Goal: Task Accomplishment & Management: Complete application form

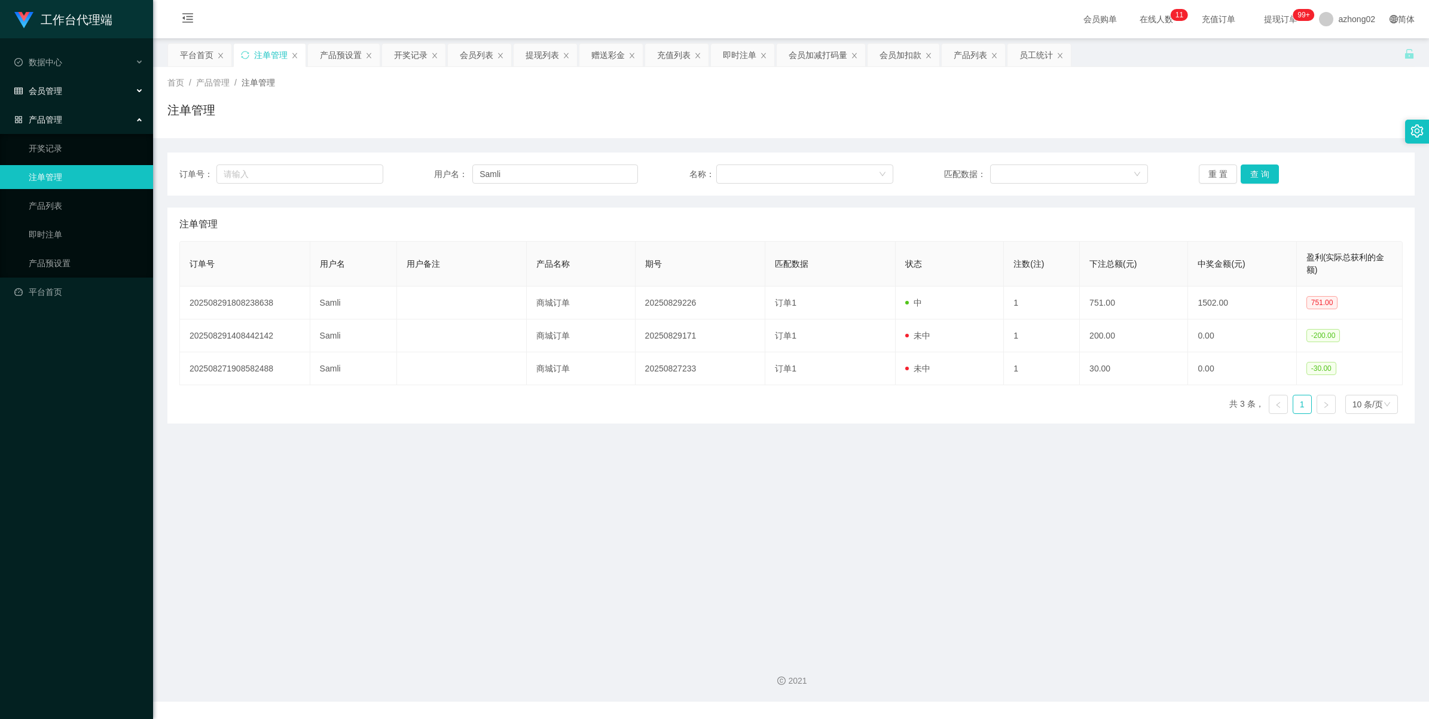
click at [46, 87] on span "会员管理" at bounding box center [38, 91] width 48 height 10
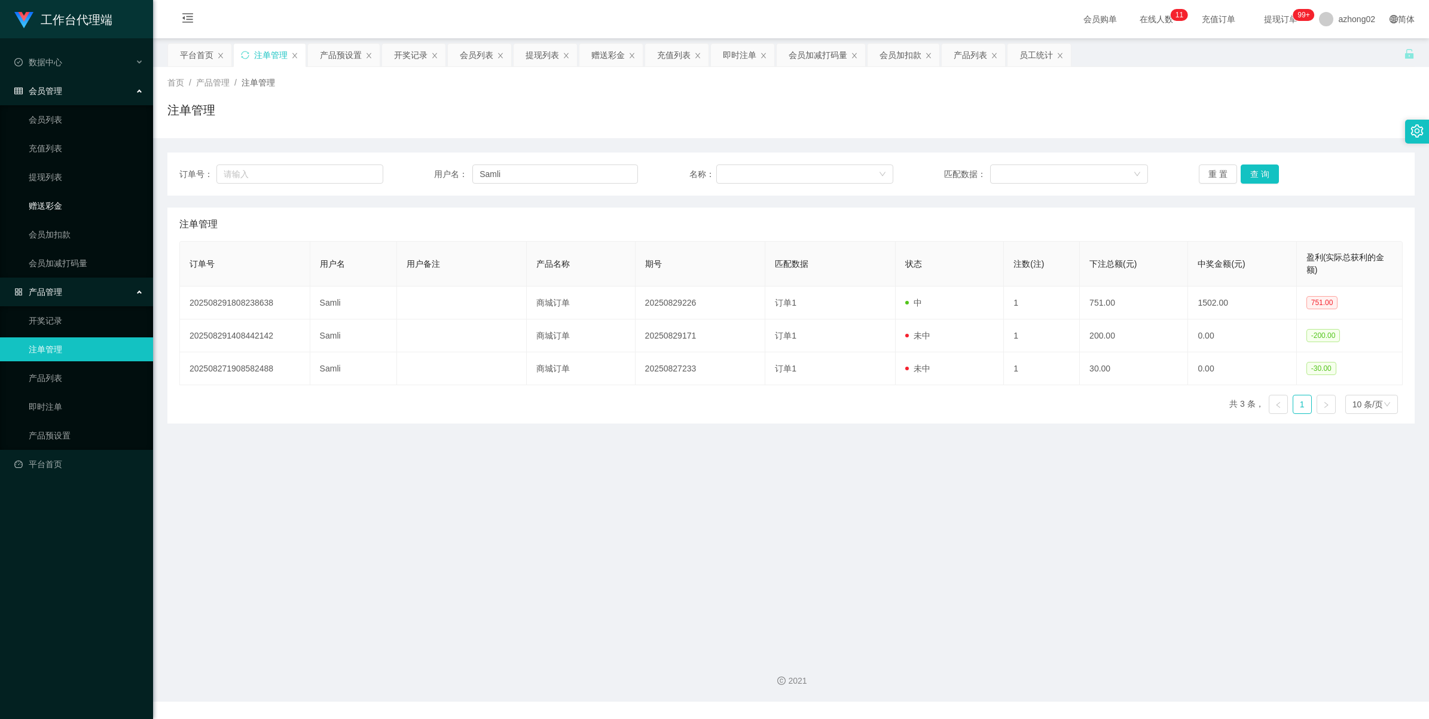
click at [57, 204] on link "赠送彩金" at bounding box center [86, 206] width 115 height 24
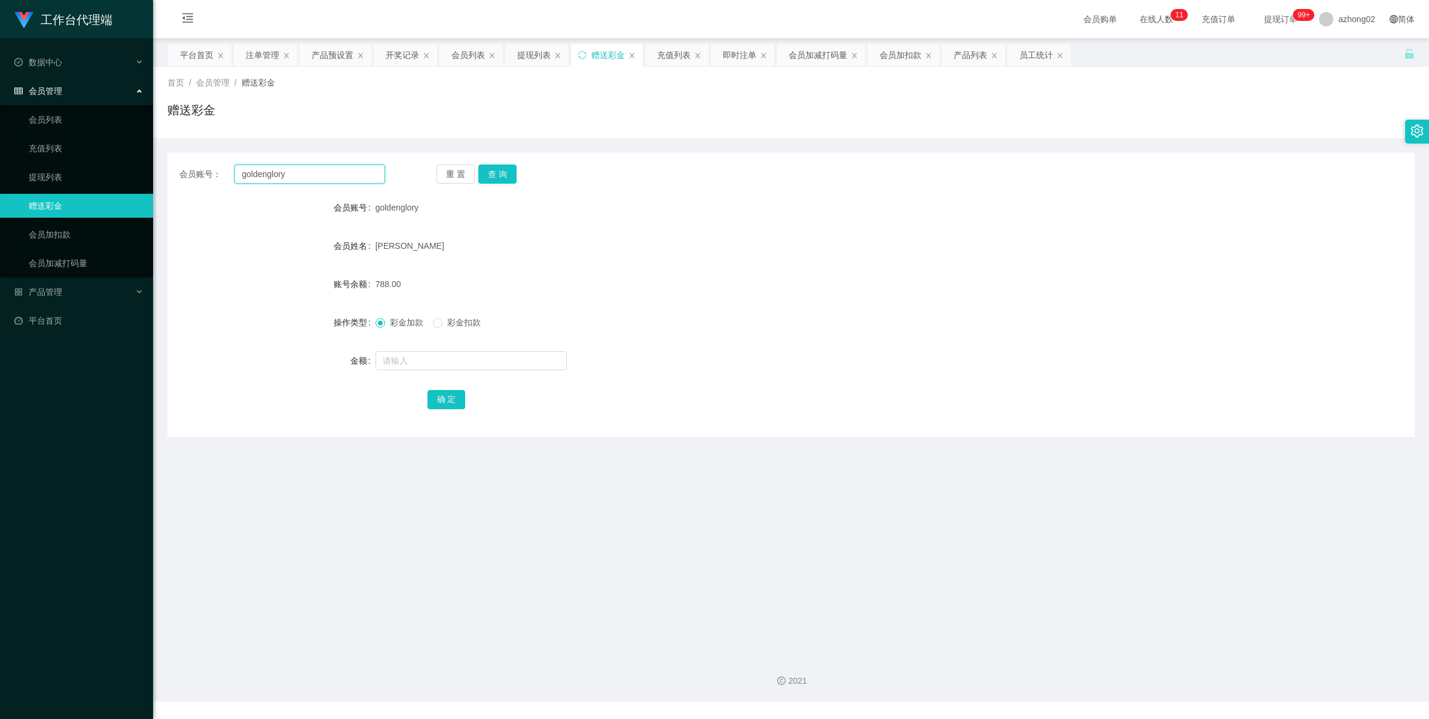
click at [312, 174] on input "goldenglory" at bounding box center [309, 173] width 151 height 19
click at [313, 172] on input "goldenglory" at bounding box center [309, 173] width 151 height 19
paste input "Ivychuah1"
type input "Ivychuah1"
click at [499, 169] on button "查 询" at bounding box center [497, 173] width 38 height 19
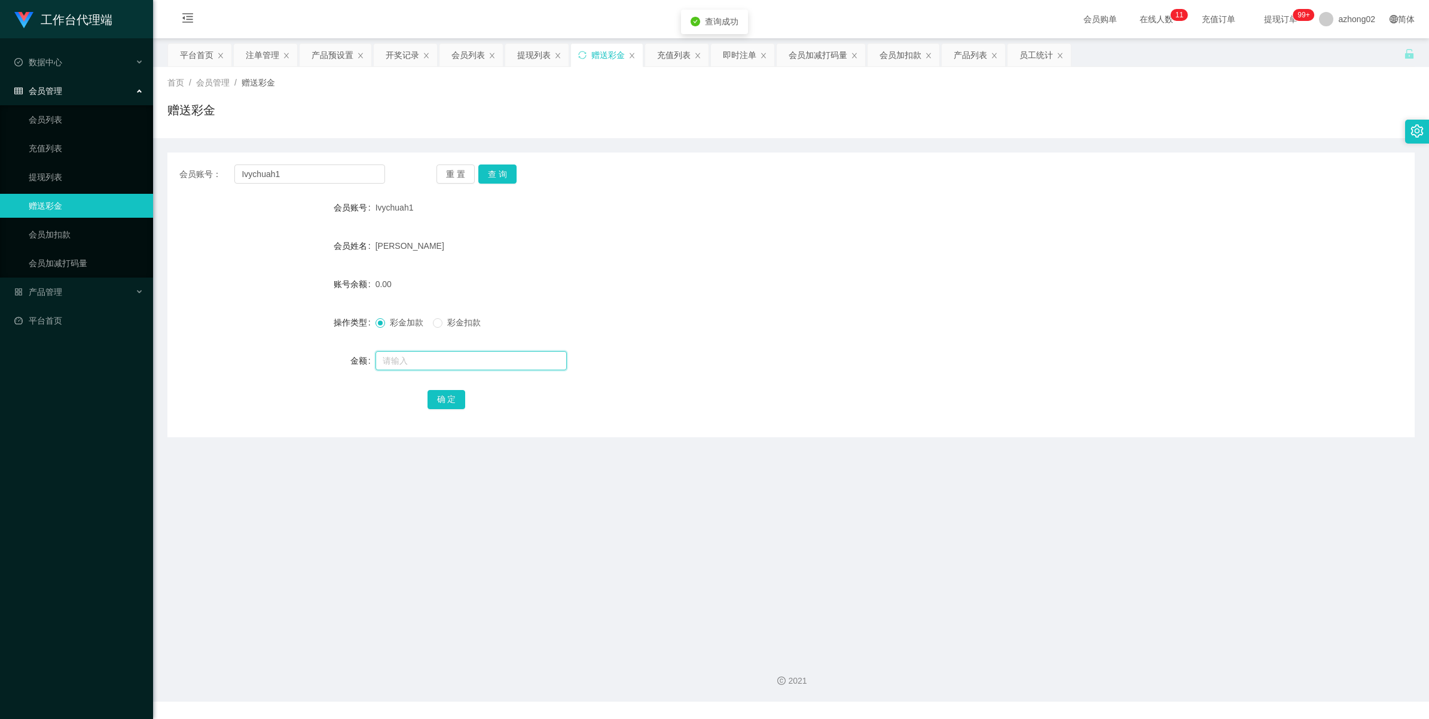
click at [437, 355] on input "text" at bounding box center [471, 360] width 191 height 19
type input "38"
click at [438, 402] on button "确 定" at bounding box center [447, 399] width 38 height 19
click at [293, 171] on input "Ivychuah1" at bounding box center [309, 173] width 151 height 19
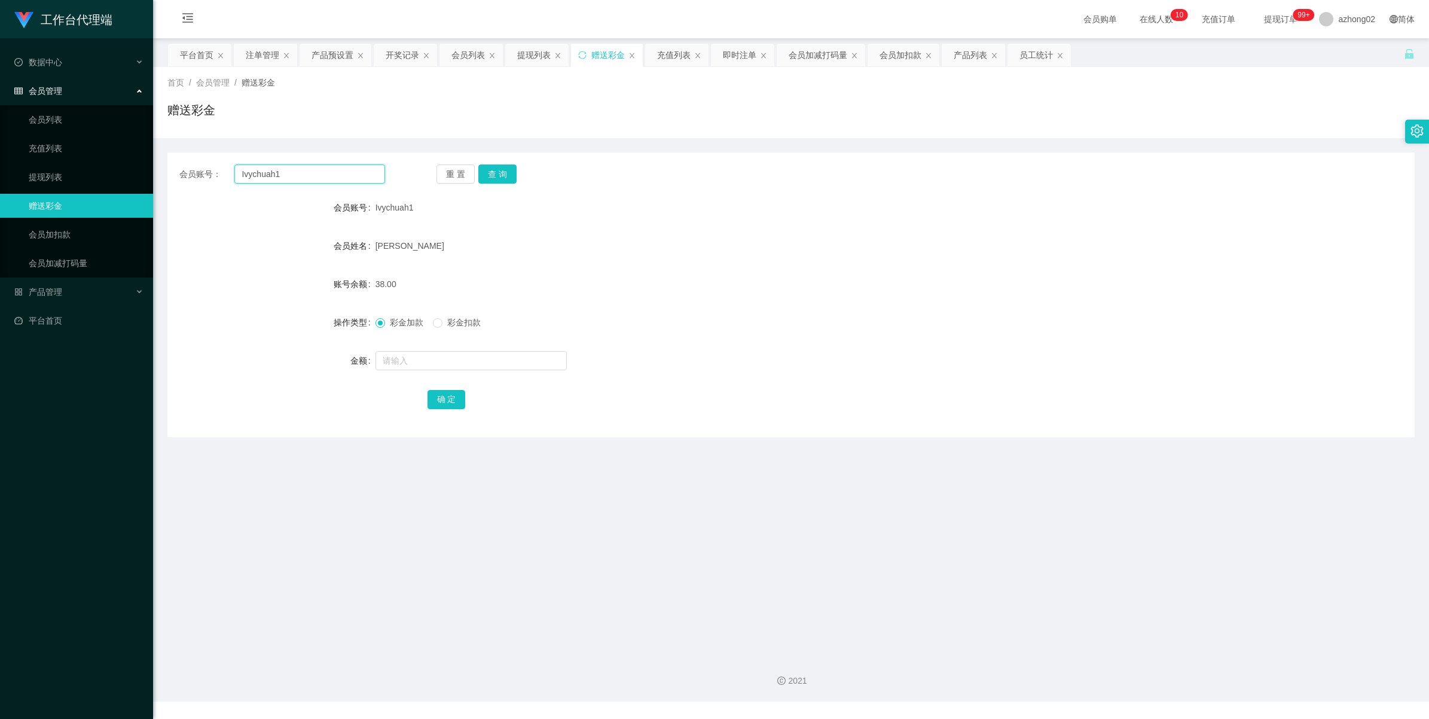
paste input "NIMAD74"
type input "NIMAD74"
click at [503, 175] on button "查 询" at bounding box center [497, 173] width 38 height 19
click at [407, 363] on input "text" at bounding box center [471, 360] width 191 height 19
type input "2"
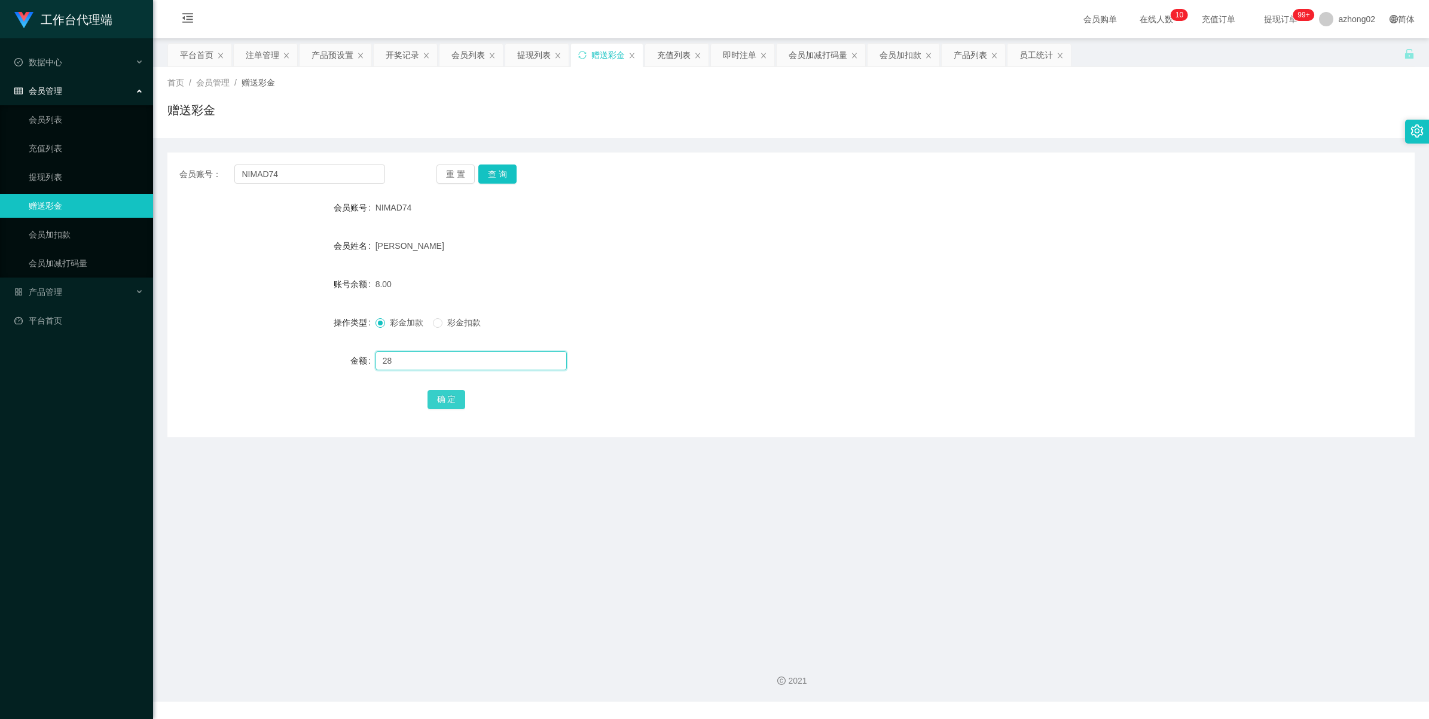
type input "28"
click at [432, 399] on button "确 定" at bounding box center [447, 399] width 38 height 19
click at [302, 183] on input "NIMAD74" at bounding box center [309, 173] width 151 height 19
paste input "60174030840"
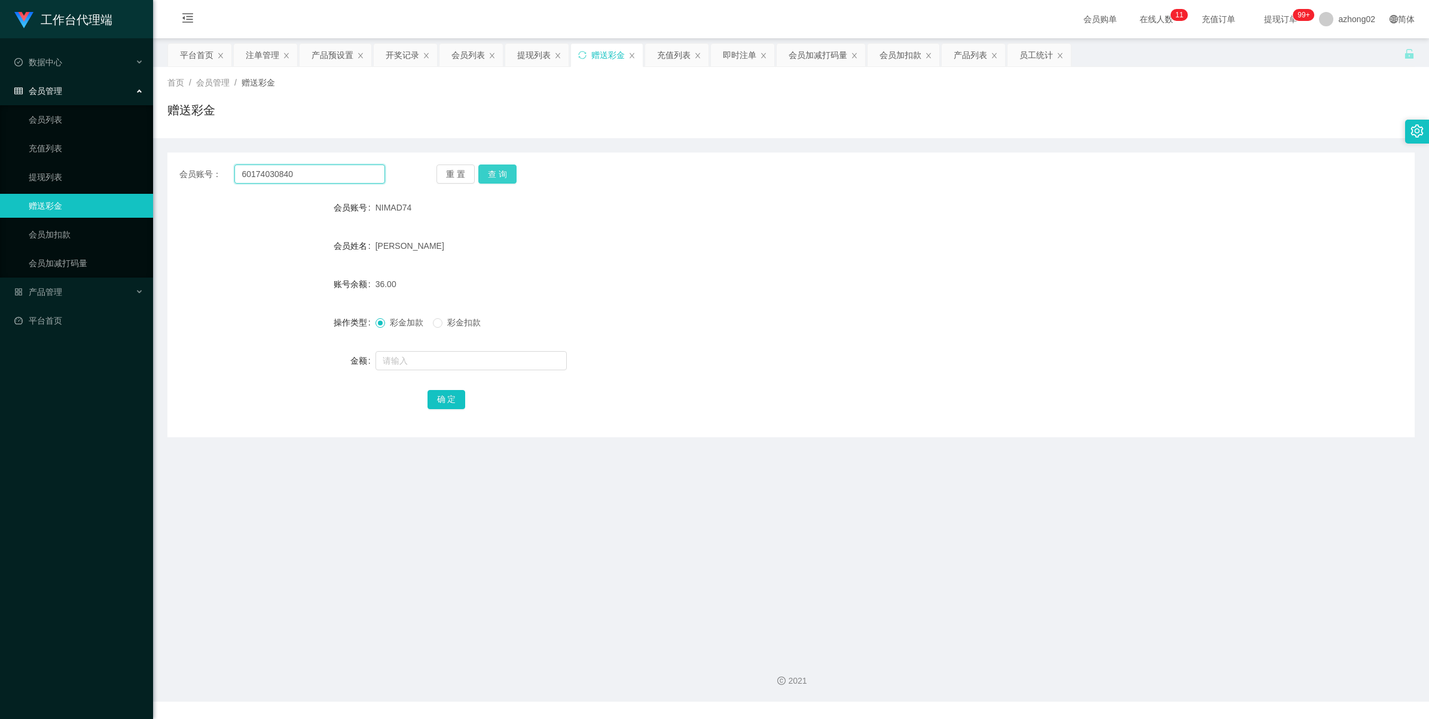
type input "60174030840"
click at [483, 173] on button "查 询" at bounding box center [497, 173] width 38 height 19
click at [462, 358] on input "text" at bounding box center [471, 360] width 191 height 19
click at [429, 363] on input "38" at bounding box center [471, 360] width 191 height 19
type input "38"
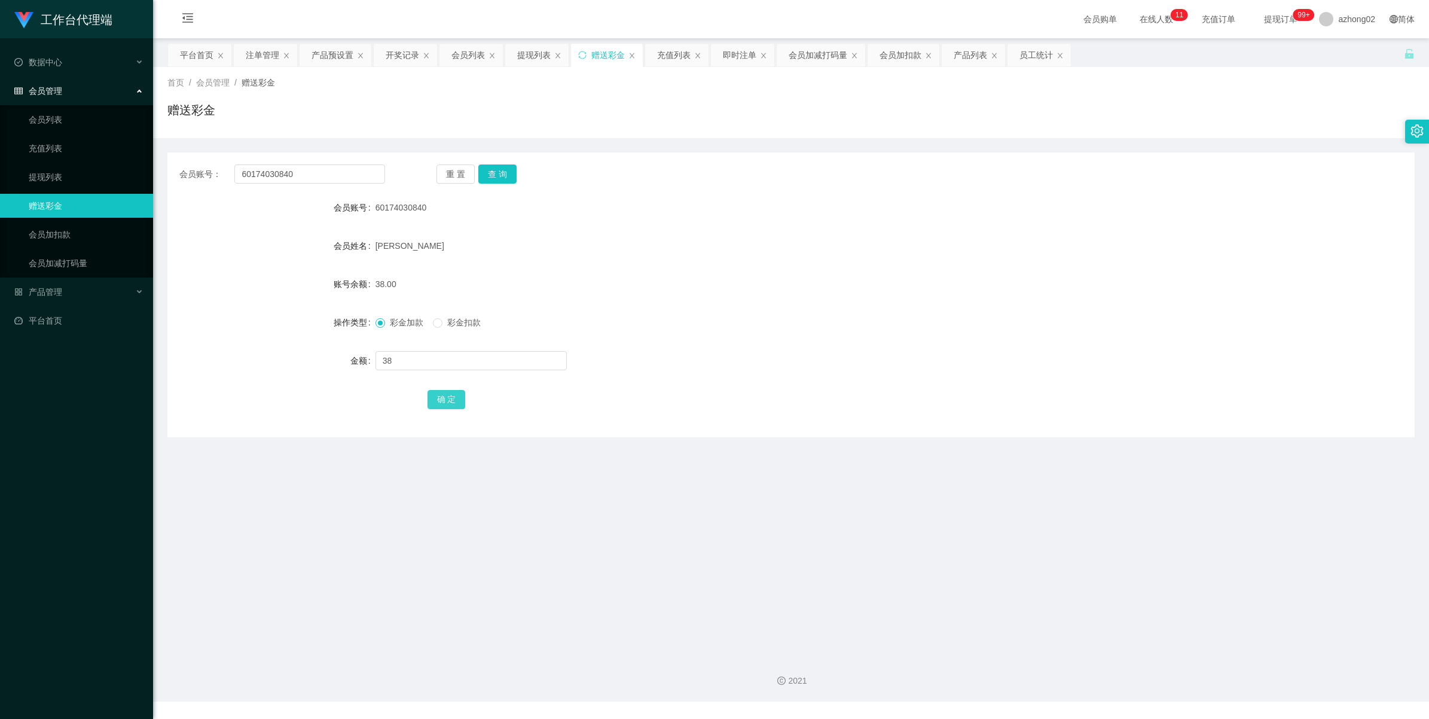
click at [432, 398] on button "确 定" at bounding box center [447, 399] width 38 height 19
click at [294, 175] on input "60174030840" at bounding box center [309, 173] width 151 height 19
paste input "ChuahBoonSing"
type input "ChuahBoonSing"
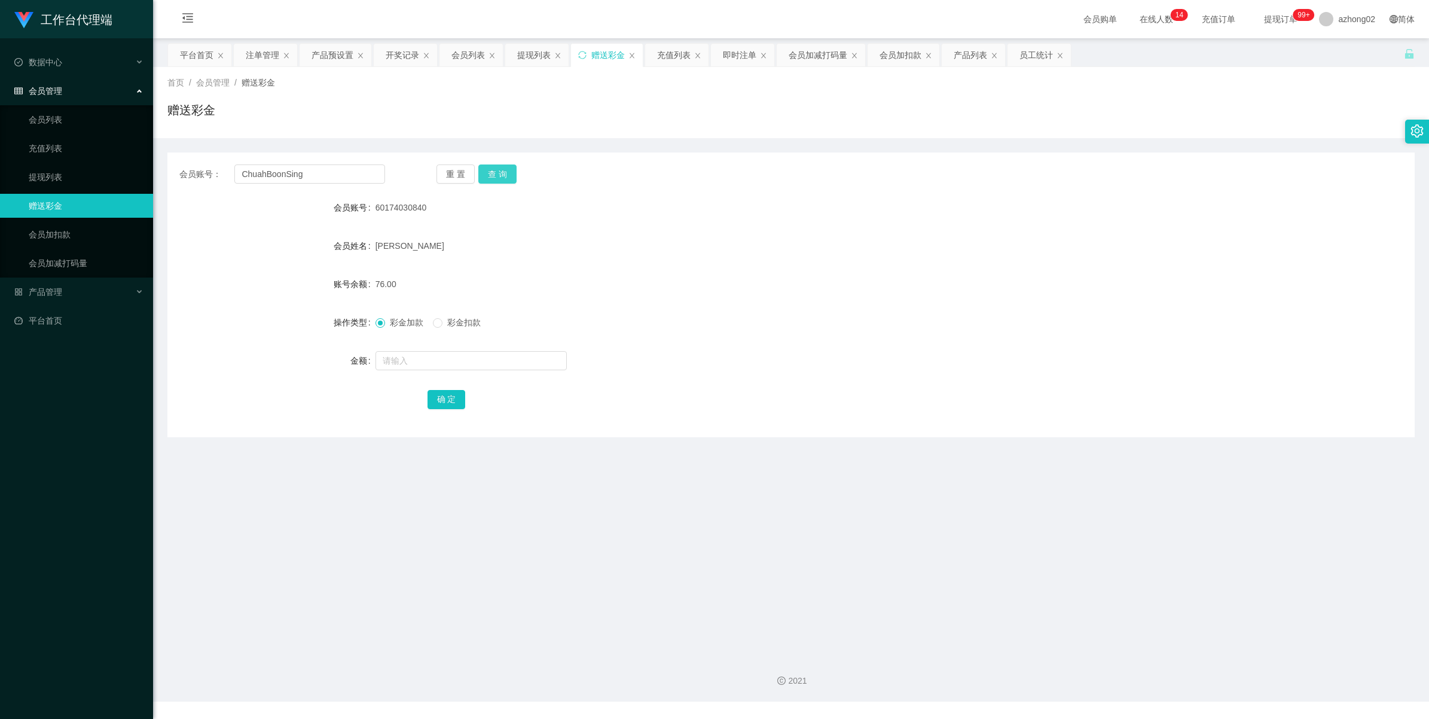
drag, startPoint x: 505, startPoint y: 178, endPoint x: 501, endPoint y: 192, distance: 14.4
click at [505, 178] on button "查 询" at bounding box center [497, 173] width 38 height 19
click at [414, 356] on input "text" at bounding box center [471, 360] width 191 height 19
type input "38"
click at [446, 407] on button "确 定" at bounding box center [447, 399] width 38 height 19
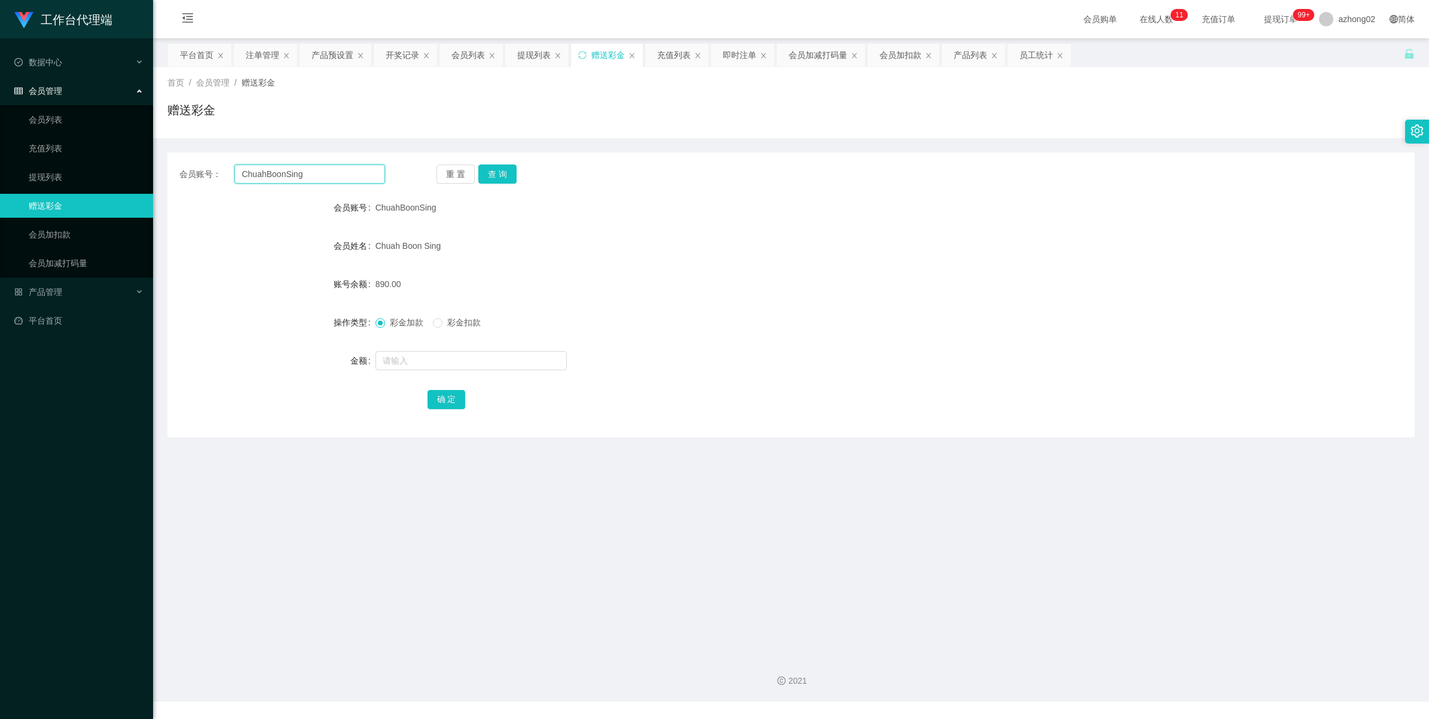
click at [305, 169] on input "ChuahBoonSing" at bounding box center [309, 173] width 151 height 19
paste input "chinkimchu"
type input "chinkimchung"
click at [492, 169] on button "查 询" at bounding box center [497, 173] width 38 height 19
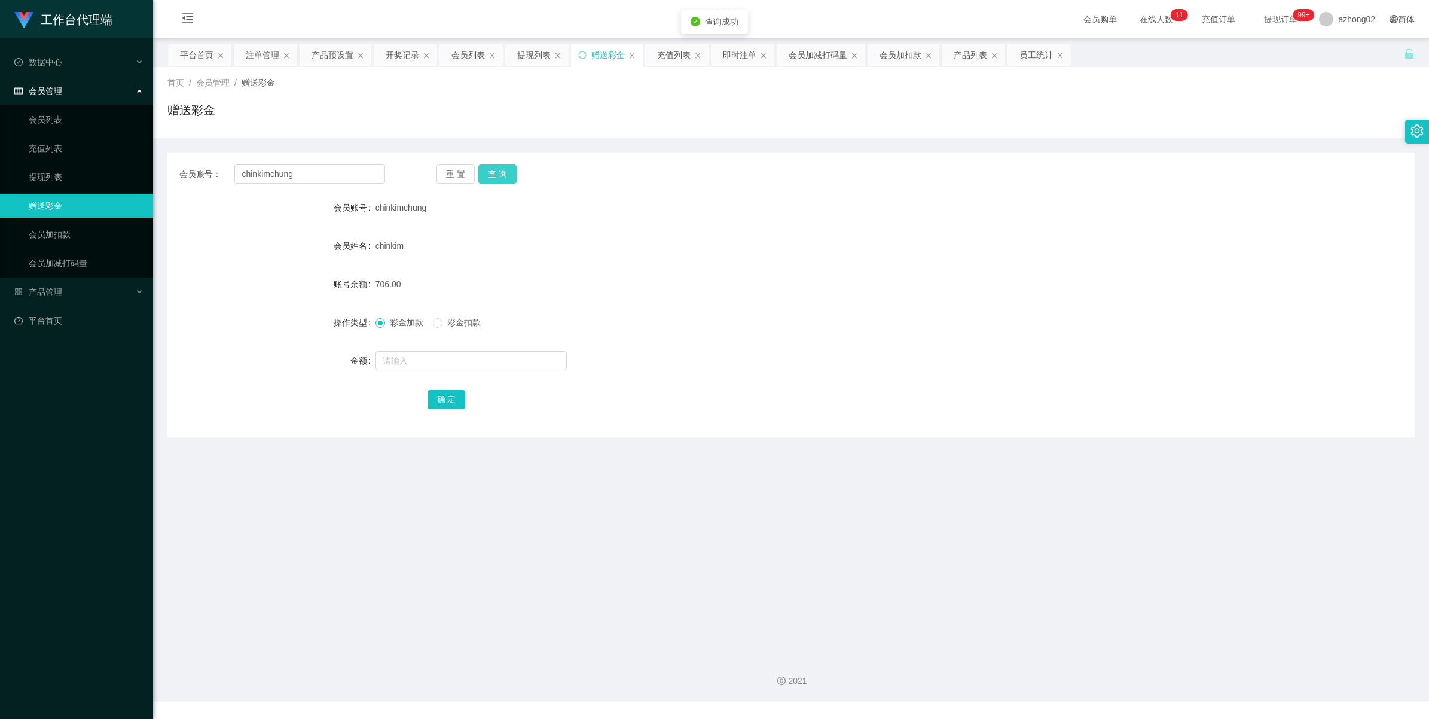
click at [488, 172] on button "查 询" at bounding box center [497, 173] width 38 height 19
click at [443, 355] on input "text" at bounding box center [471, 360] width 191 height 19
type input "38"
click at [444, 402] on button "确 定" at bounding box center [447, 399] width 38 height 19
click at [305, 178] on input "chinkimchung" at bounding box center [309, 173] width 151 height 19
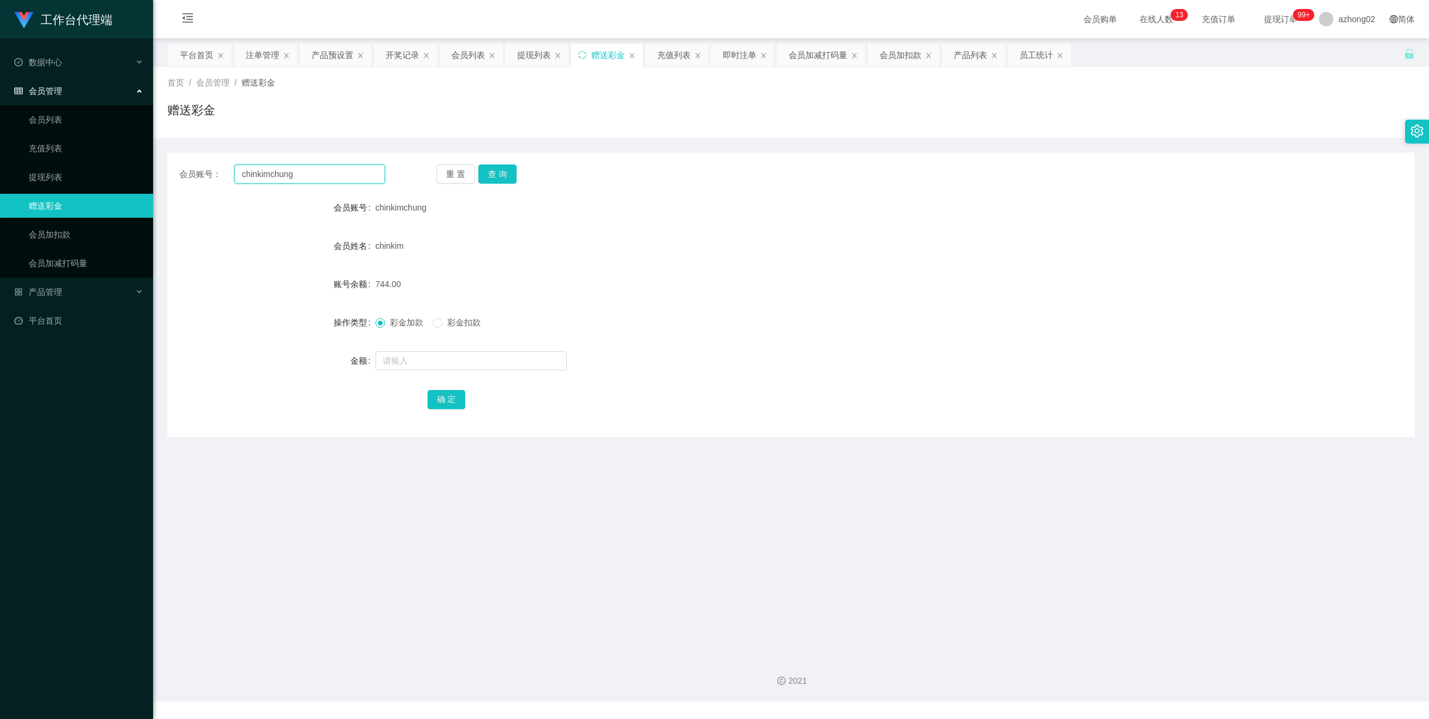
click at [305, 178] on input "chinkimchung" at bounding box center [309, 173] width 151 height 19
paste input "ky123"
type input "ky123"
click at [503, 173] on button "查 询" at bounding box center [497, 173] width 38 height 19
click at [419, 353] on input "text" at bounding box center [471, 360] width 191 height 19
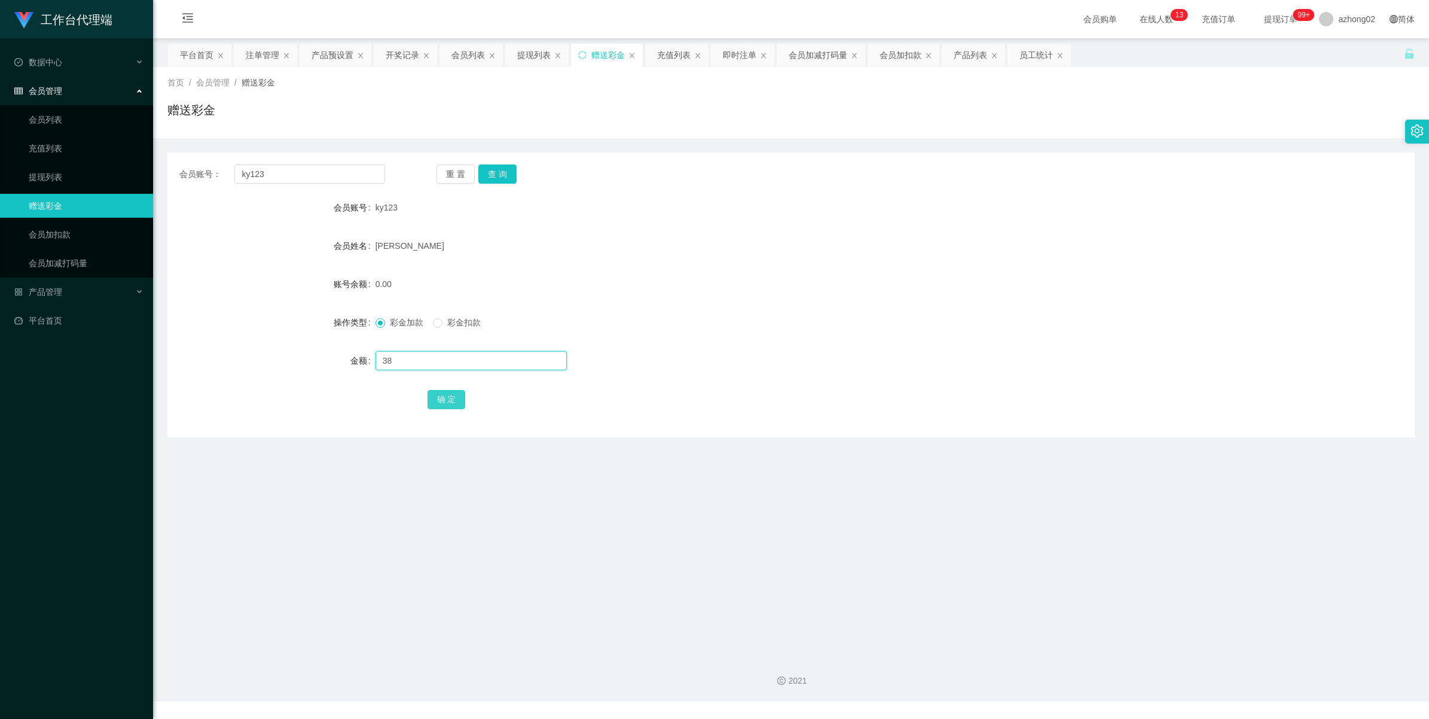
type input "38"
click at [444, 398] on button "确 定" at bounding box center [447, 399] width 38 height 19
click at [274, 172] on input "ky123" at bounding box center [309, 173] width 151 height 19
paste input "6122739"
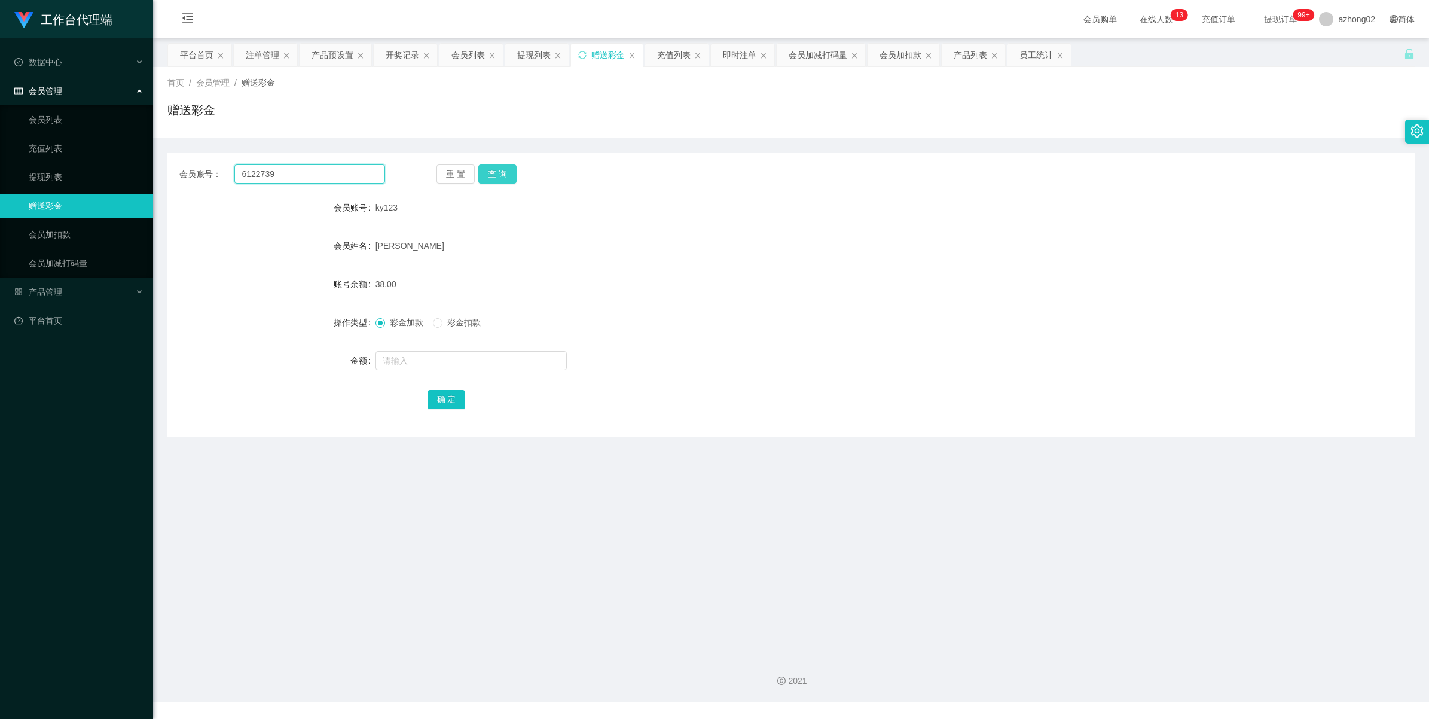
type input "6122739"
drag, startPoint x: 502, startPoint y: 173, endPoint x: 472, endPoint y: 224, distance: 59.0
click at [502, 173] on button "查 询" at bounding box center [497, 173] width 38 height 19
click at [398, 355] on input "text" at bounding box center [471, 360] width 191 height 19
type input "38"
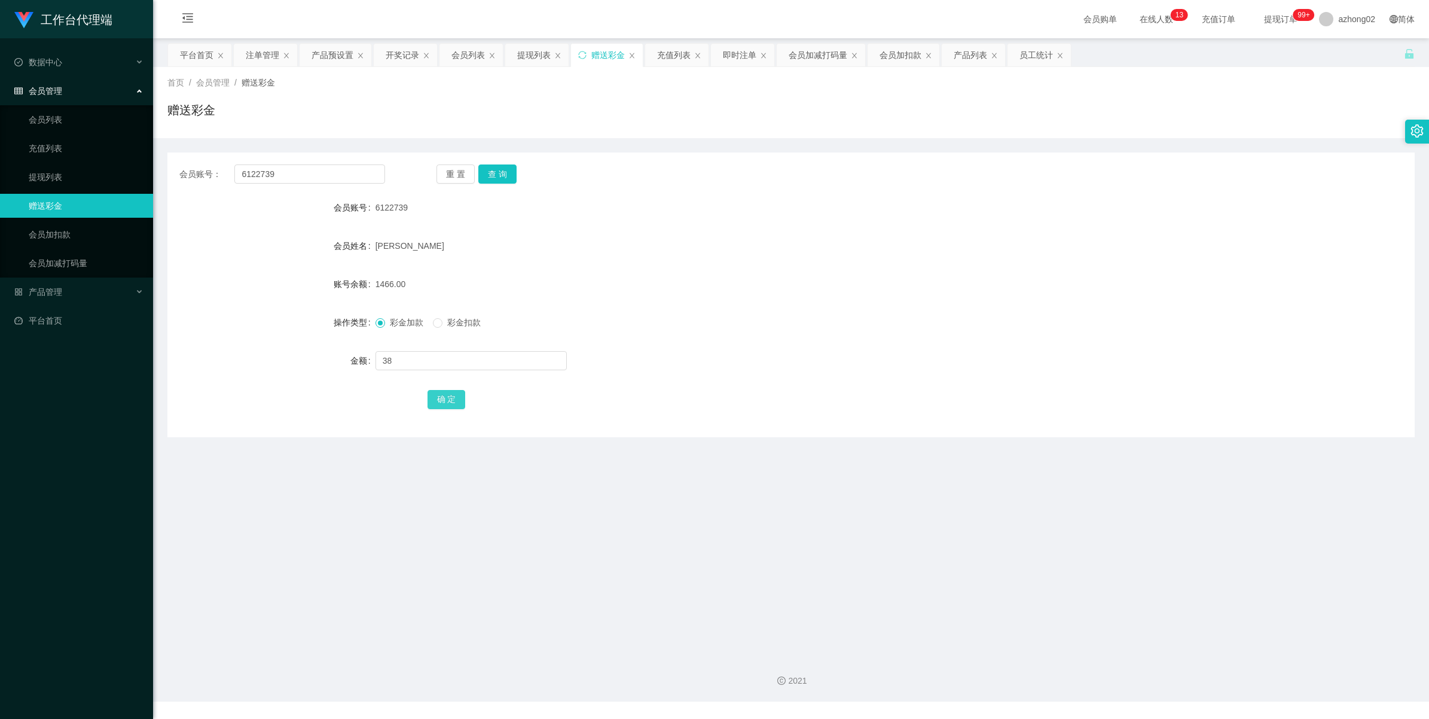
click at [440, 393] on button "确 定" at bounding box center [447, 399] width 38 height 19
click at [289, 181] on input "6122739" at bounding box center [309, 173] width 151 height 19
click at [288, 181] on input "6122739" at bounding box center [309, 173] width 151 height 19
paste input "171589921824"
type input "171589921824"
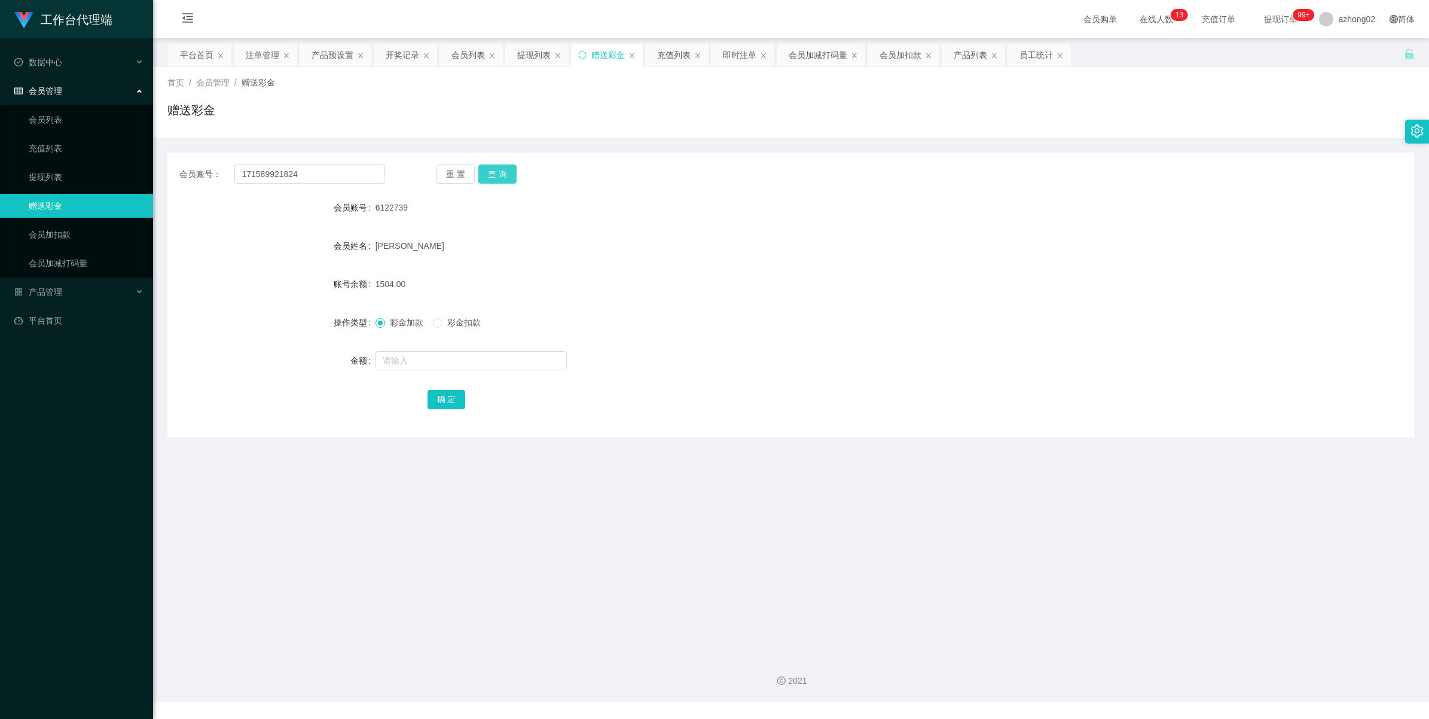
click at [499, 176] on button "查 询" at bounding box center [497, 173] width 38 height 19
click at [488, 167] on button "查 询" at bounding box center [497, 173] width 38 height 19
click at [404, 355] on input "text" at bounding box center [471, 360] width 191 height 19
type input "38"
click at [444, 401] on button "确 定" at bounding box center [447, 399] width 38 height 19
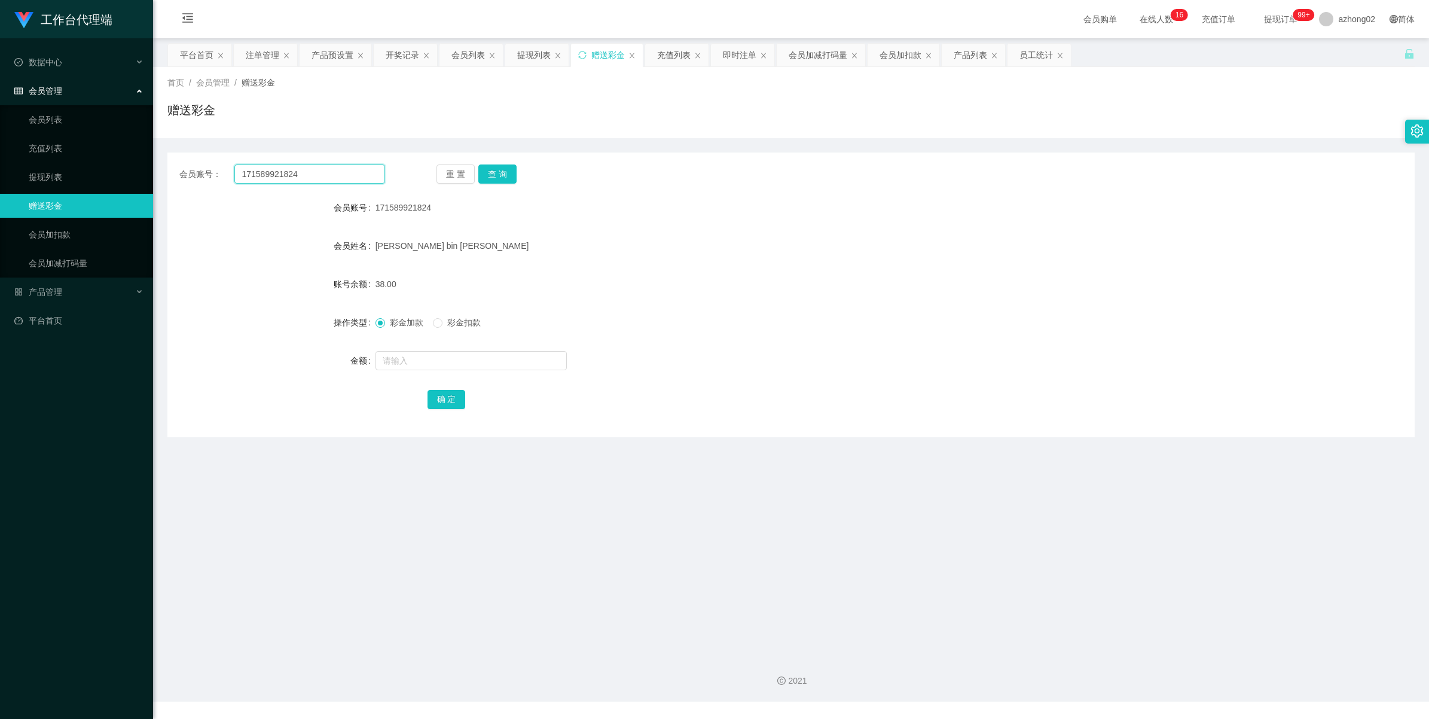
click at [291, 169] on input "171589921824" at bounding box center [309, 173] width 151 height 19
click at [291, 170] on input "171589921824" at bounding box center [309, 173] width 151 height 19
paste input "ky123"
click at [505, 175] on button "查 询" at bounding box center [497, 173] width 38 height 19
click at [269, 175] on input "ky123" at bounding box center [309, 173] width 151 height 19
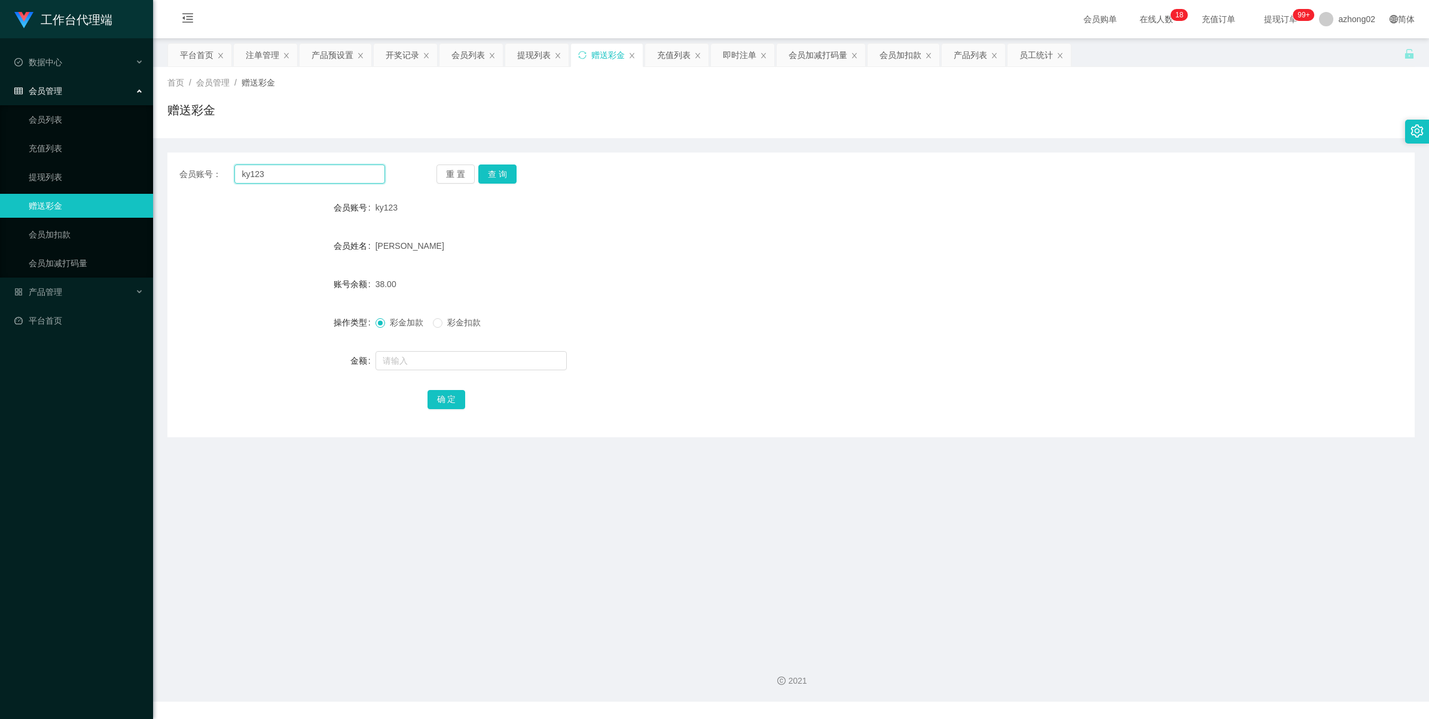
click at [268, 175] on input "ky123" at bounding box center [309, 173] width 151 height 19
paste input "Ivychuah1"
type input "Ivychuah1"
drag, startPoint x: 497, startPoint y: 178, endPoint x: 500, endPoint y: 170, distance: 8.3
click at [497, 178] on button "查 询" at bounding box center [497, 173] width 38 height 19
